Goal: Task Accomplishment & Management: Use online tool/utility

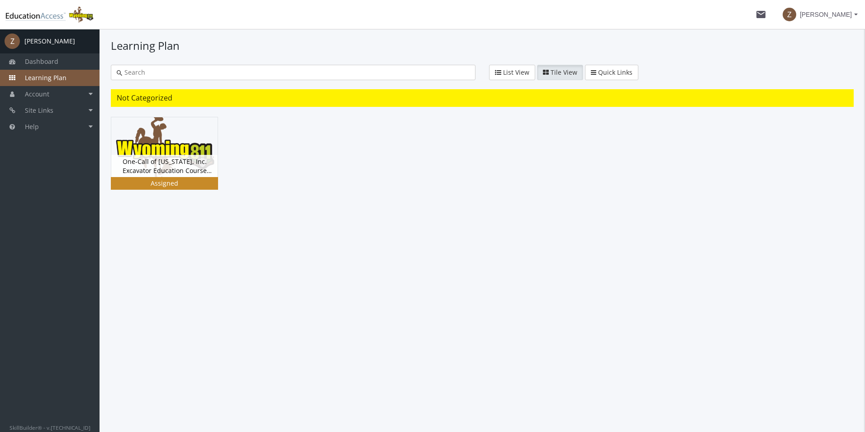
click at [202, 163] on div "One-Call of [US_STATE], Inc. Excavator Education Course Version 5.0 Status Assi…" at bounding box center [164, 166] width 106 height 22
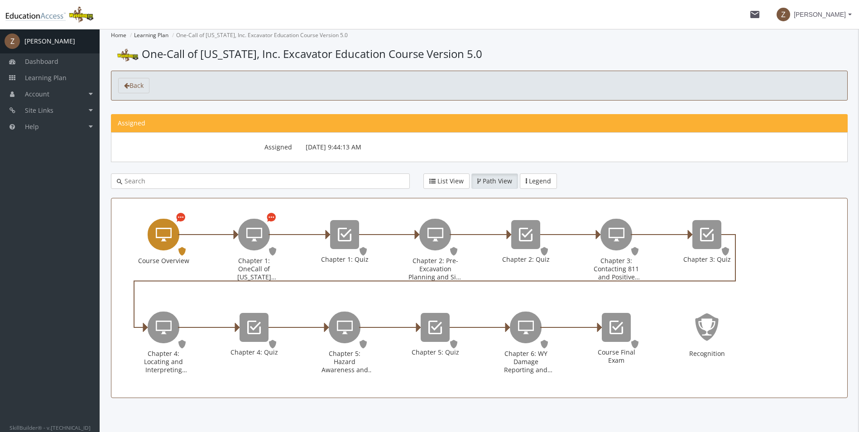
click at [168, 237] on icon "Course Overview" at bounding box center [164, 234] width 16 height 18
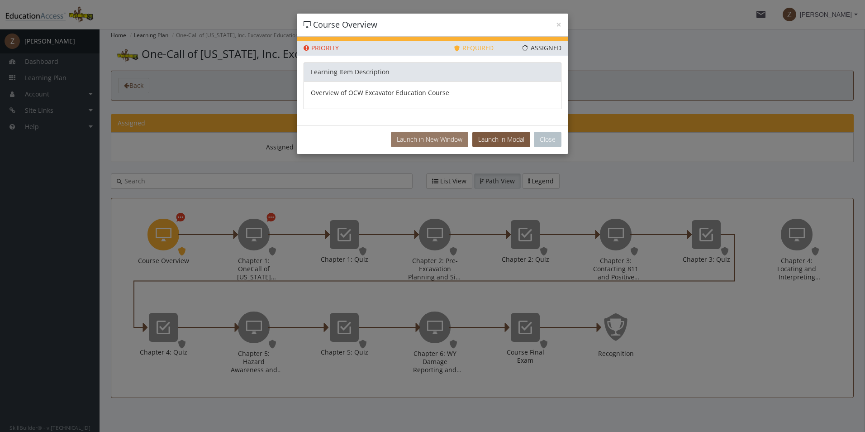
click at [424, 143] on button "Launch in New Window" at bounding box center [429, 139] width 77 height 15
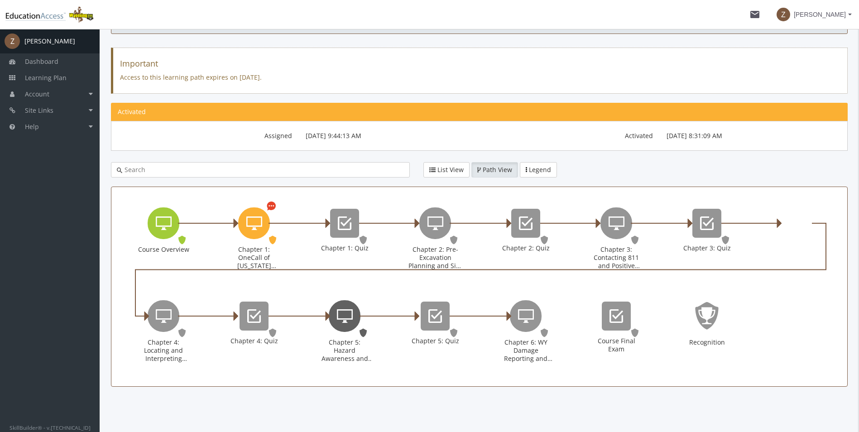
scroll to position [21, 0]
